Goal: Navigation & Orientation: Find specific page/section

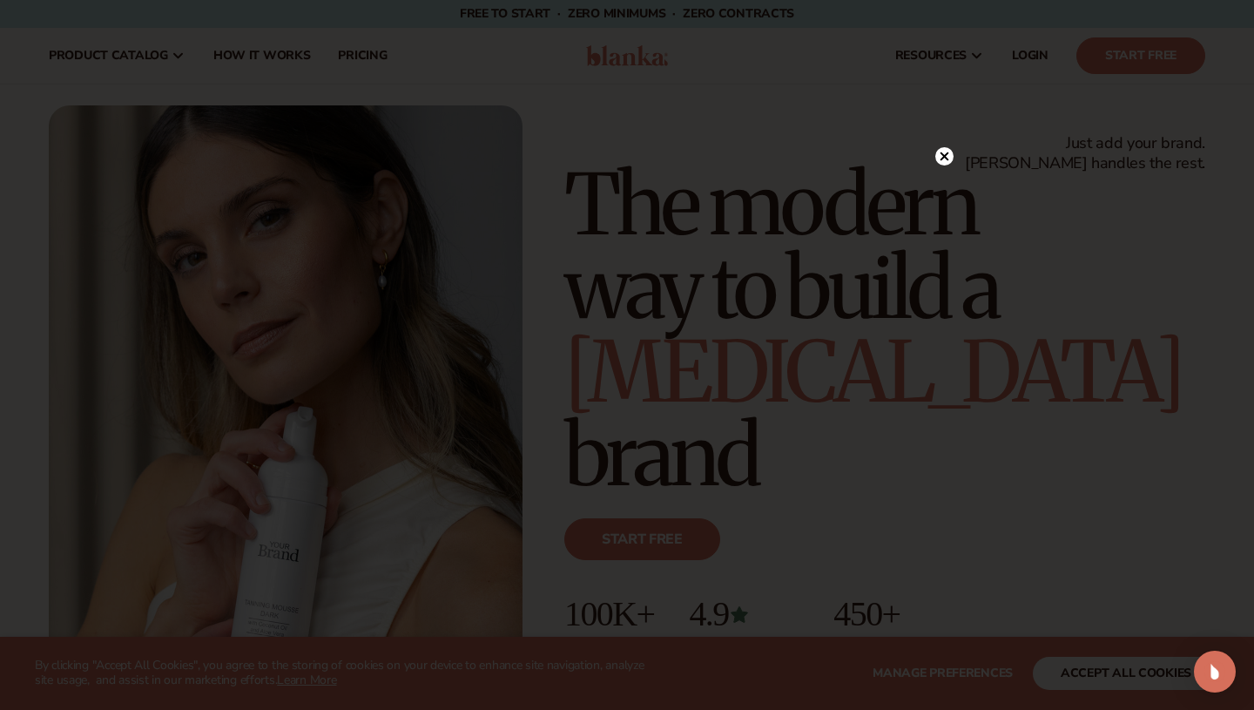
click at [942, 157] on icon at bounding box center [945, 156] width 9 height 9
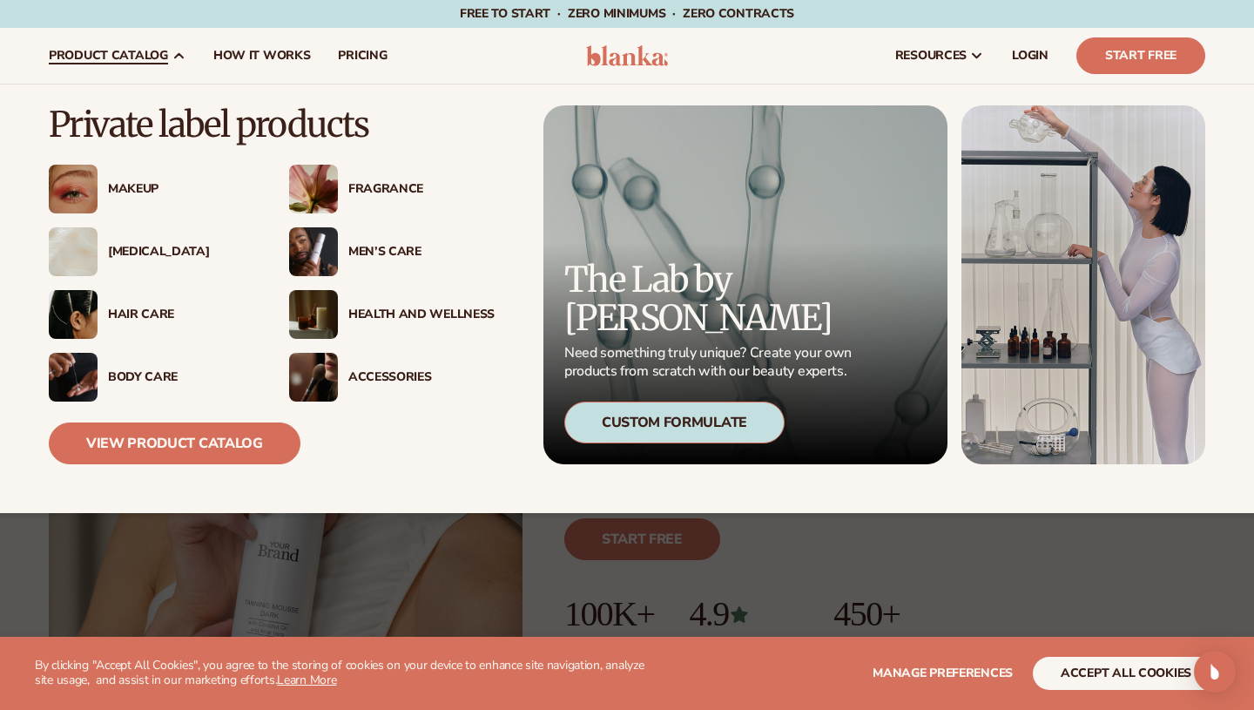
click at [165, 52] on span "product catalog" at bounding box center [108, 56] width 119 height 14
click at [185, 457] on link "View Product Catalog" at bounding box center [175, 443] width 252 height 42
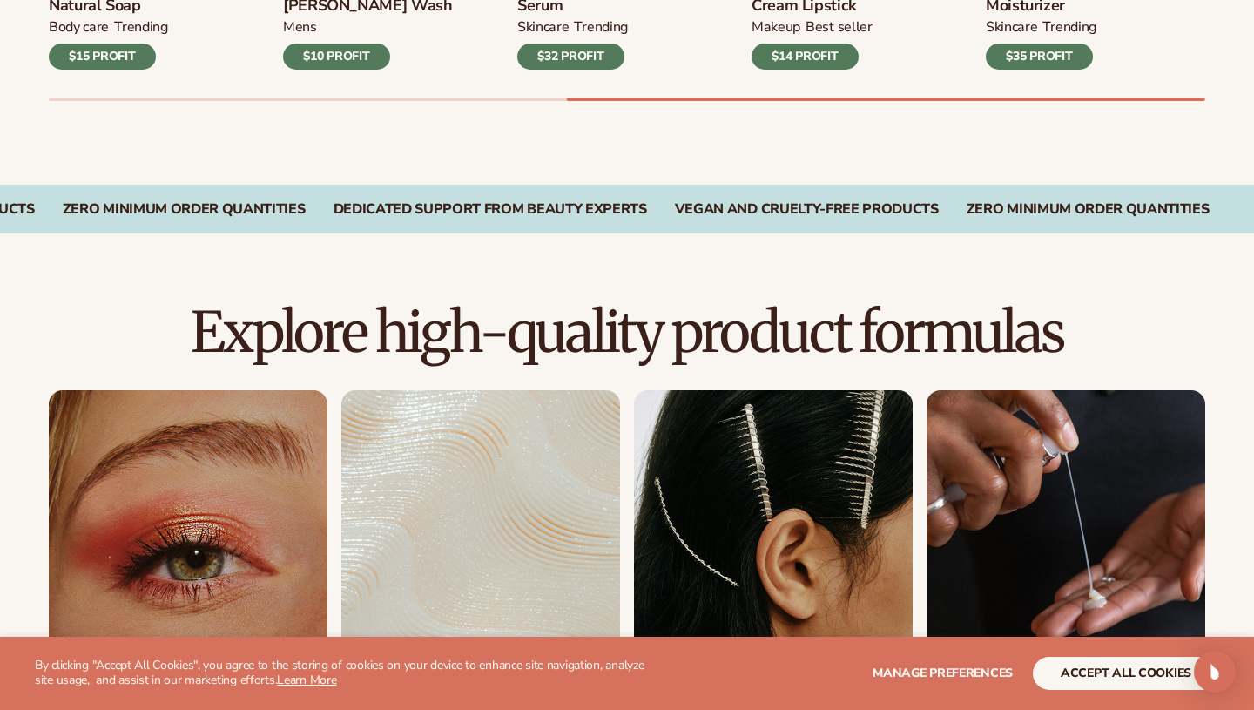
scroll to position [923, 0]
